Goal: Task Accomplishment & Management: Manage account settings

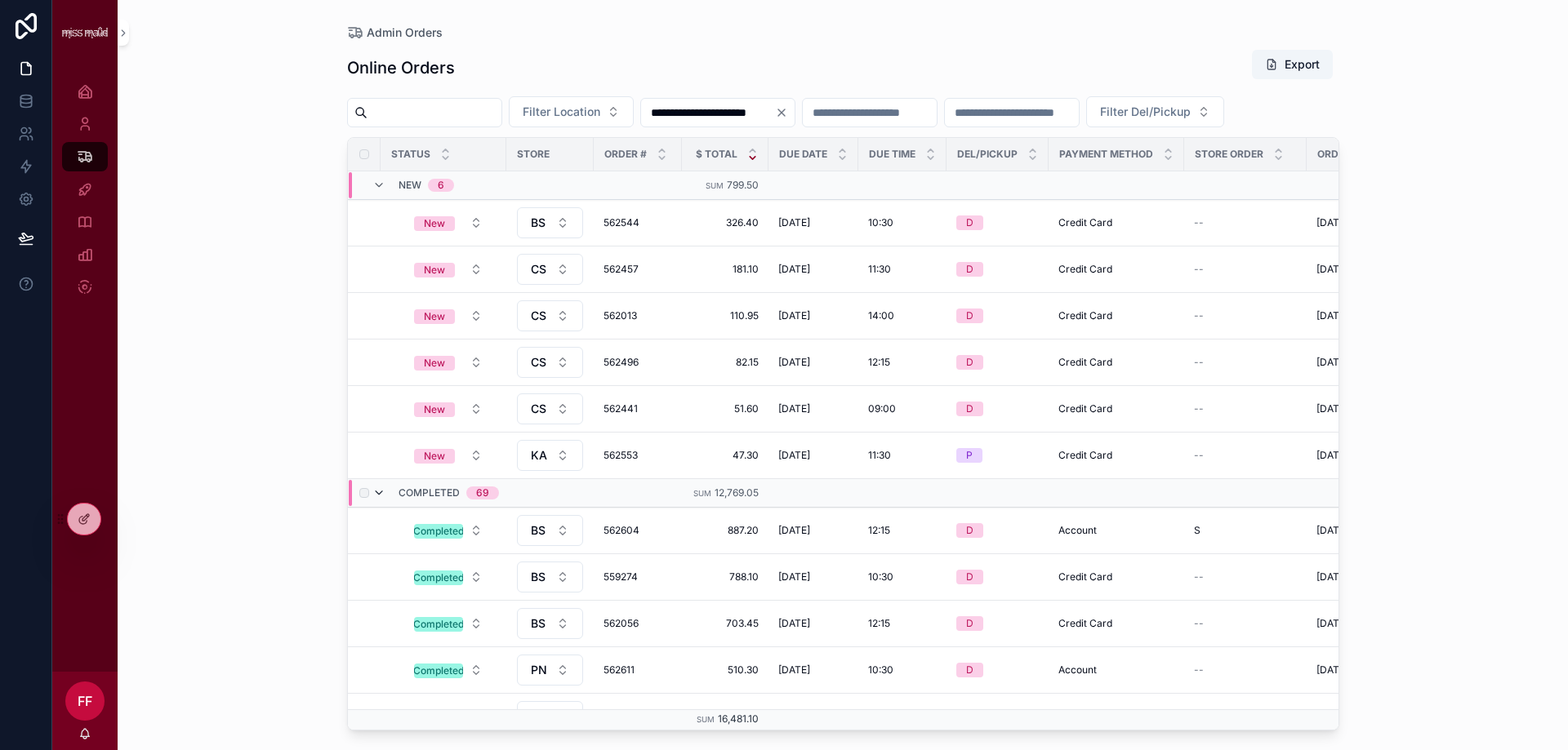
click at [380, 500] on icon "scrollable content" at bounding box center [378, 493] width 13 height 13
